Goal: Navigation & Orientation: Find specific page/section

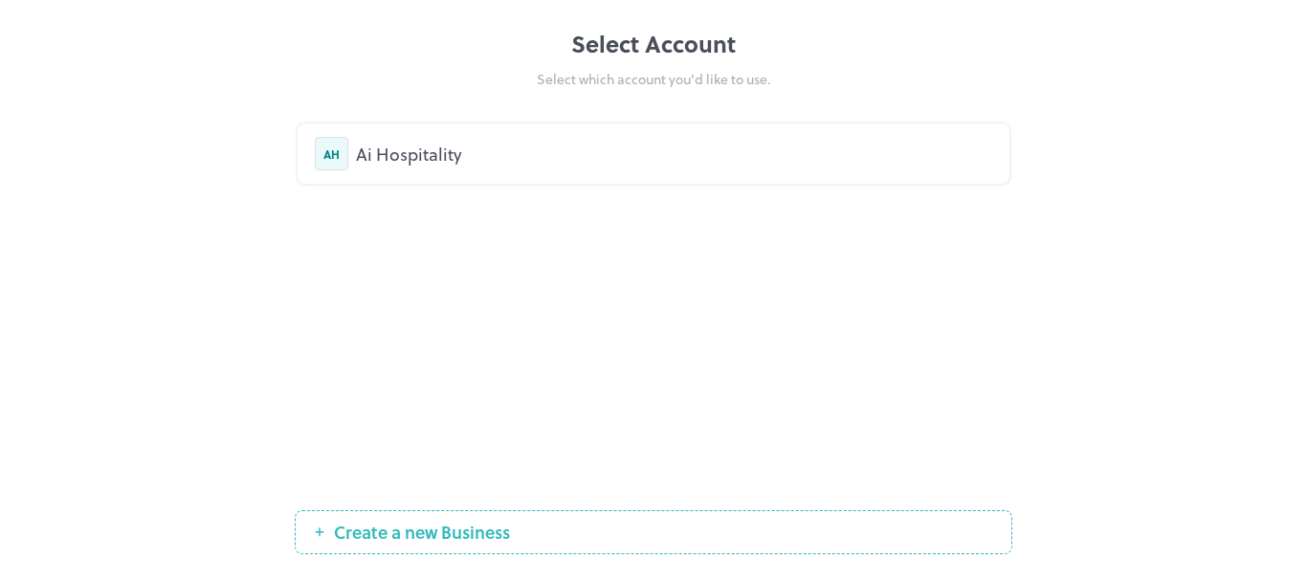
click at [426, 148] on div "Ai Hospitality" at bounding box center [674, 154] width 636 height 26
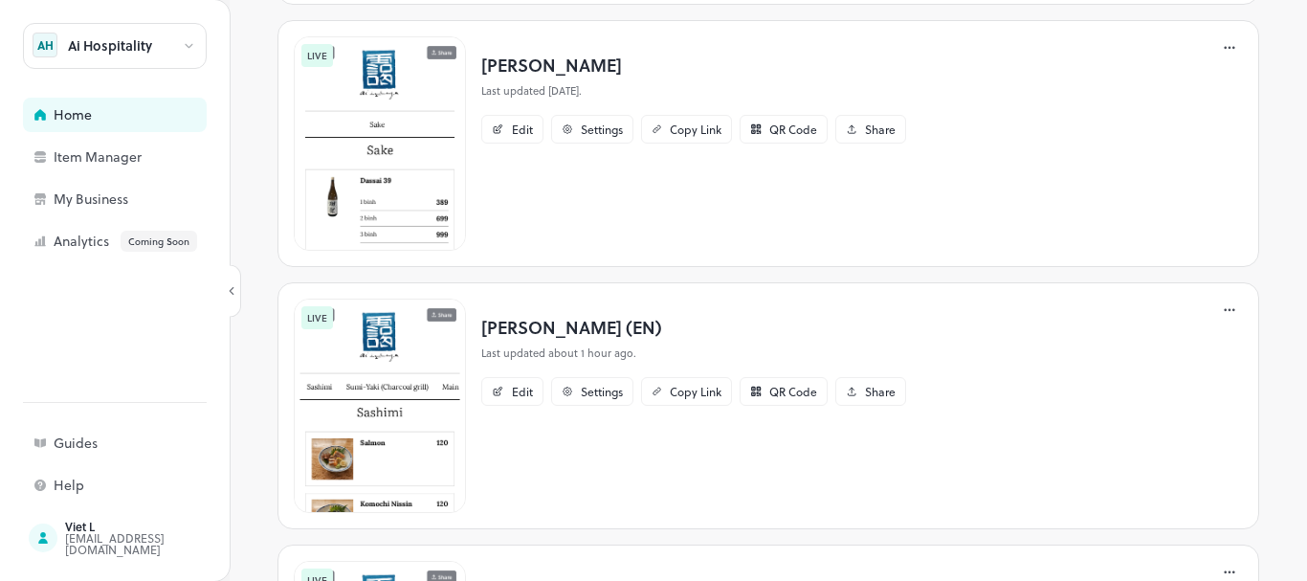
scroll to position [670, 0]
click at [547, 329] on p "Ai izakaya (EN)" at bounding box center [693, 326] width 425 height 26
